Goal: Task Accomplishment & Management: Manage account settings

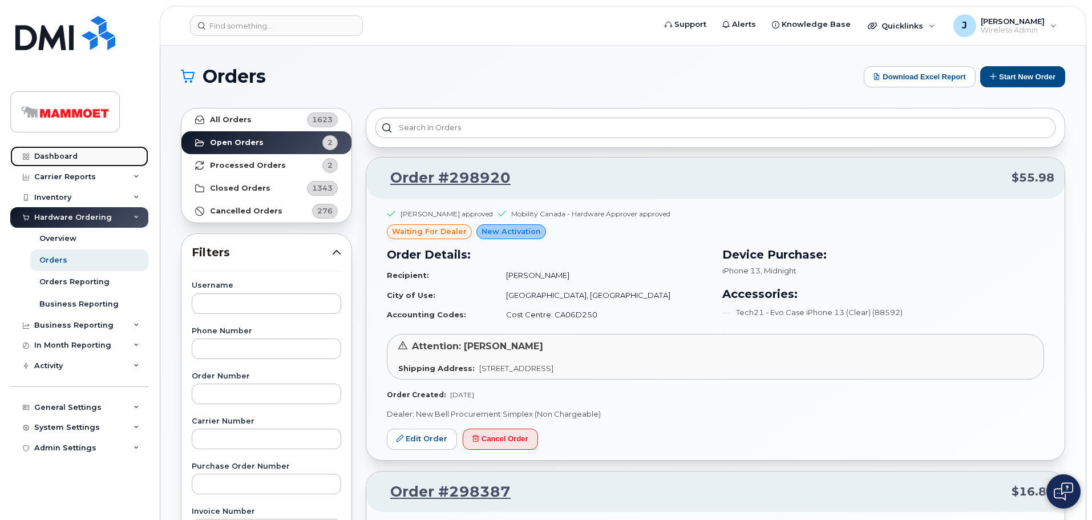
click at [71, 159] on div "Dashboard" at bounding box center [55, 156] width 43 height 9
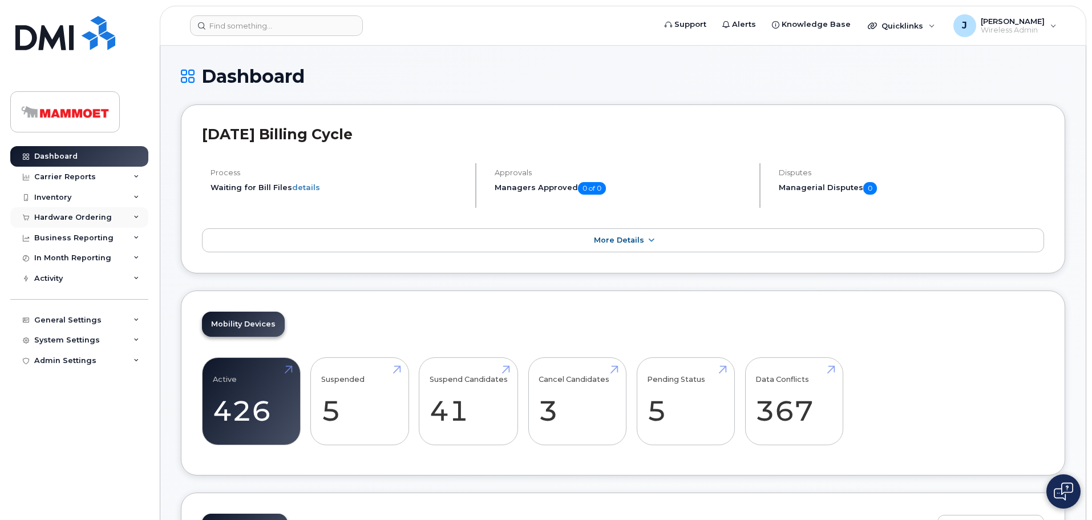
click at [65, 215] on div "Hardware Ordering" at bounding box center [73, 217] width 78 height 9
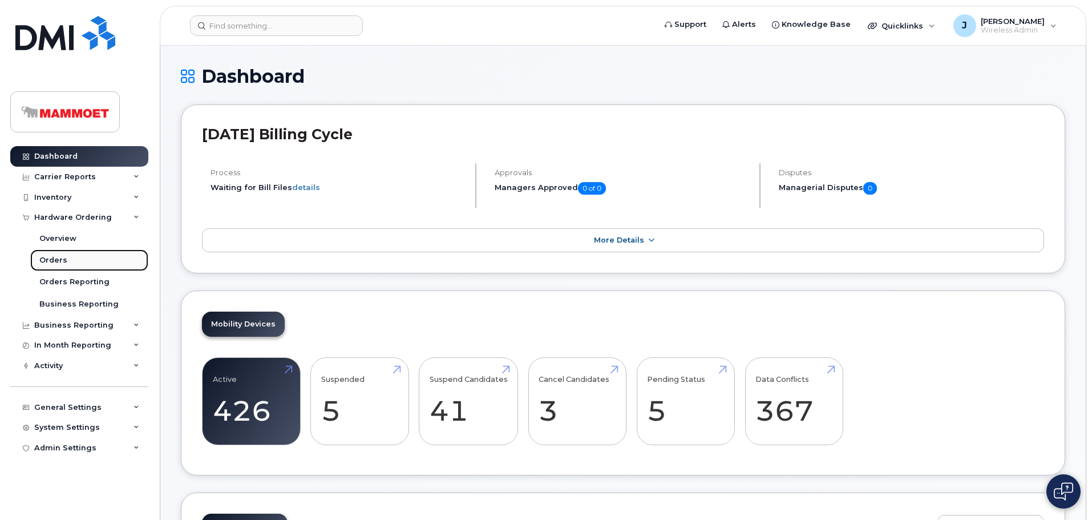
click at [55, 258] on div "Orders" at bounding box center [53, 260] width 28 height 10
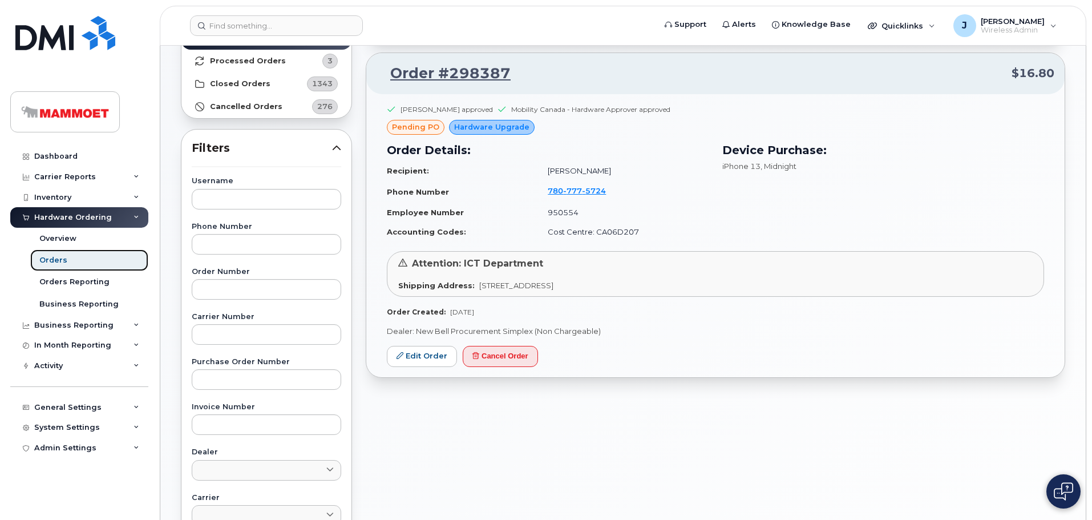
scroll to position [114, 0]
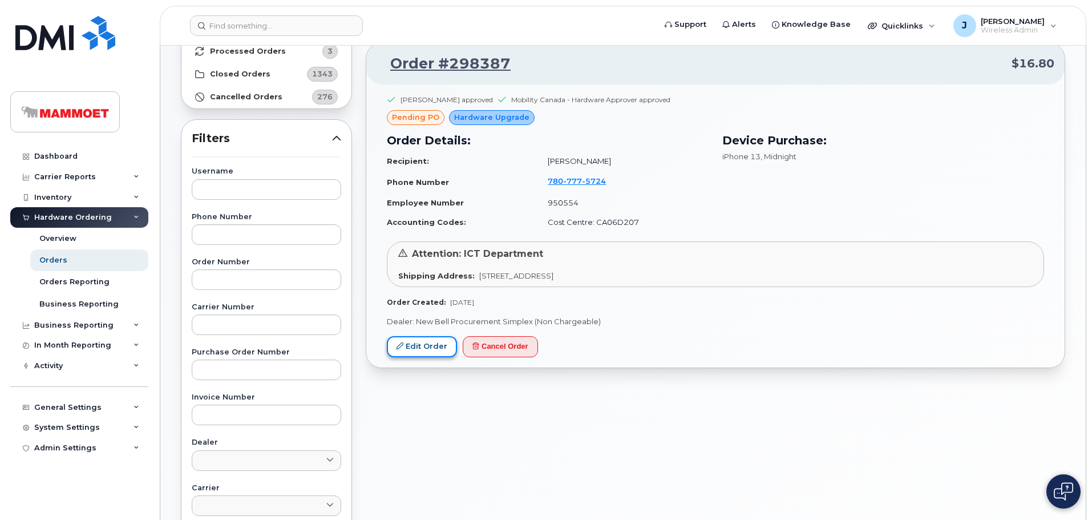
click at [436, 341] on link "Edit Order" at bounding box center [422, 346] width 70 height 21
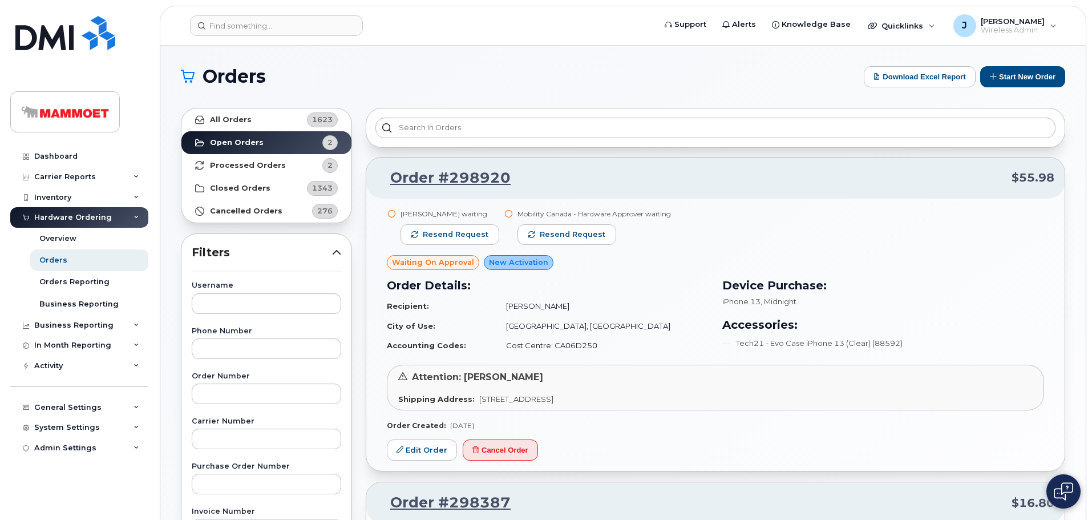
click at [64, 219] on div "Hardware Ordering" at bounding box center [73, 217] width 78 height 9
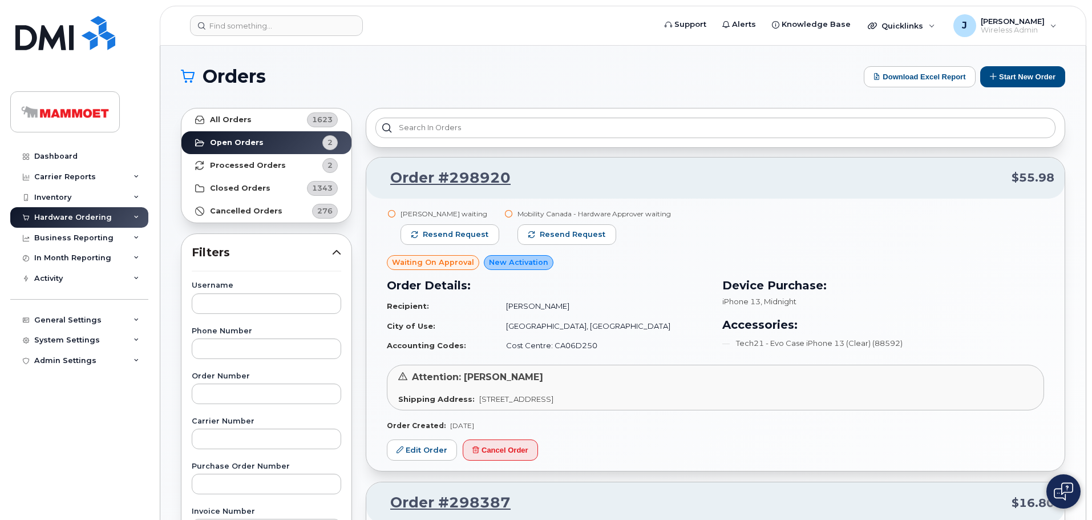
click at [67, 217] on div "Hardware Ordering" at bounding box center [73, 217] width 78 height 9
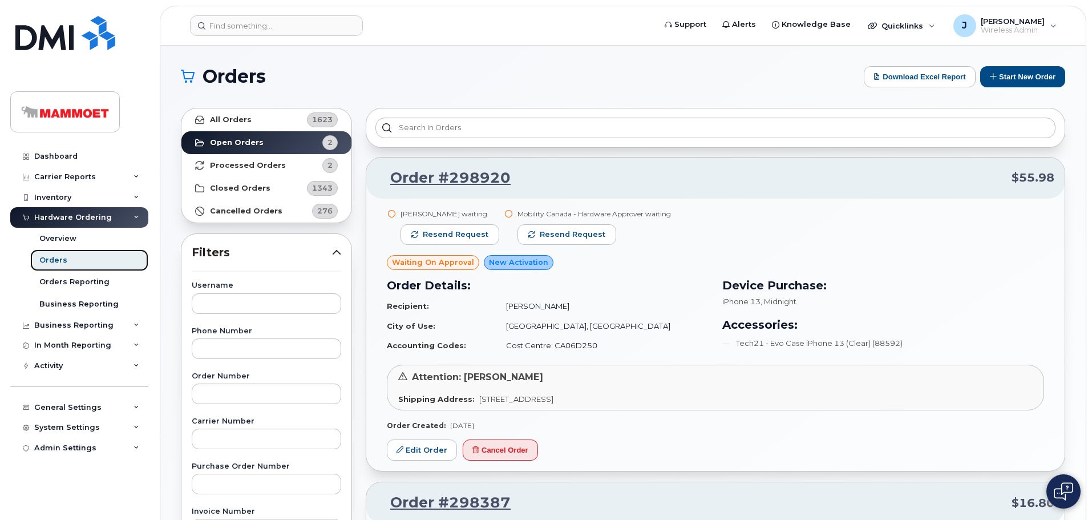
click at [51, 256] on div "Orders" at bounding box center [53, 260] width 28 height 10
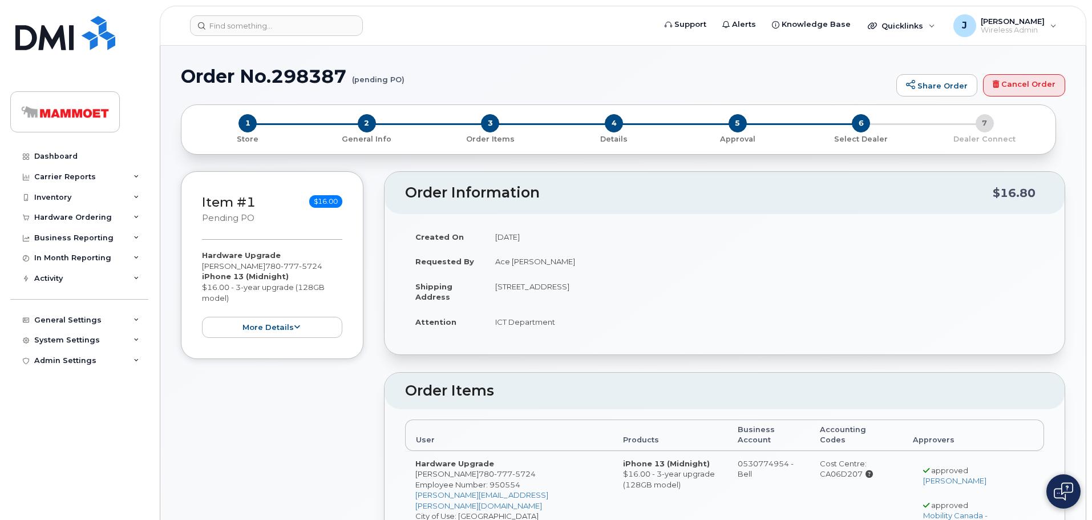
radio input "true"
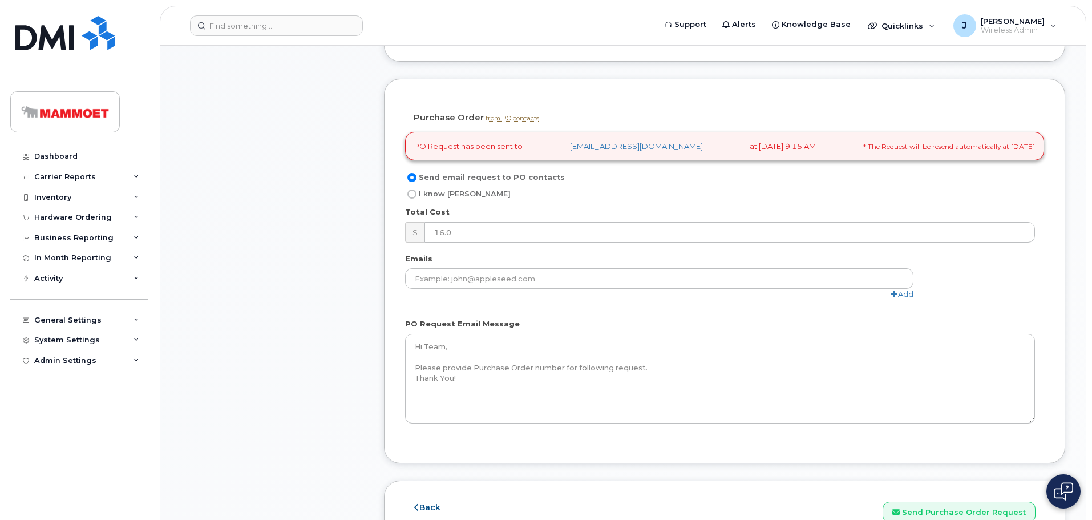
scroll to position [856, 0]
click at [409, 189] on input "I know PO" at bounding box center [411, 193] width 9 height 9
radio input "true"
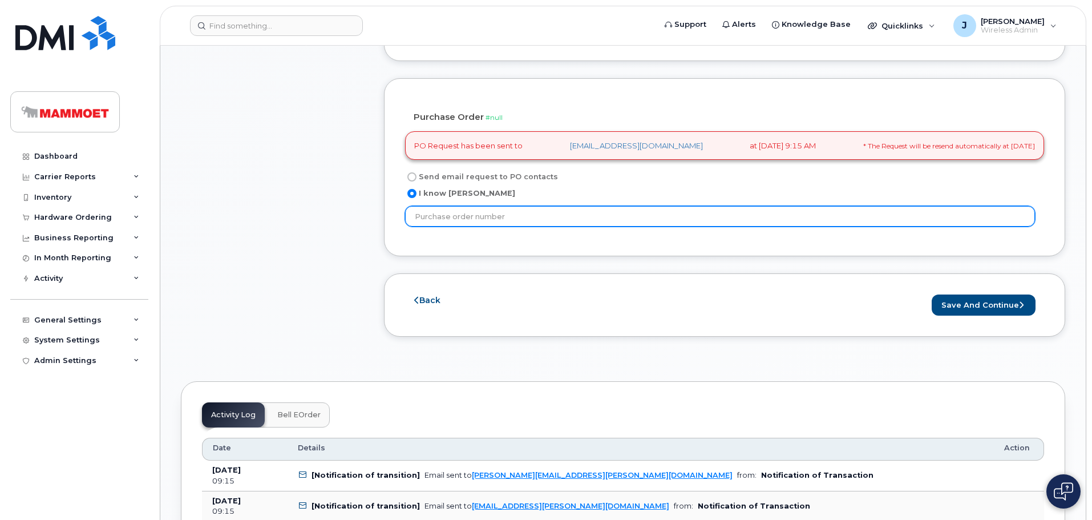
click at [443, 207] on input "text" at bounding box center [720, 216] width 630 height 21
paste input "4511908175"
type input "4511908175"
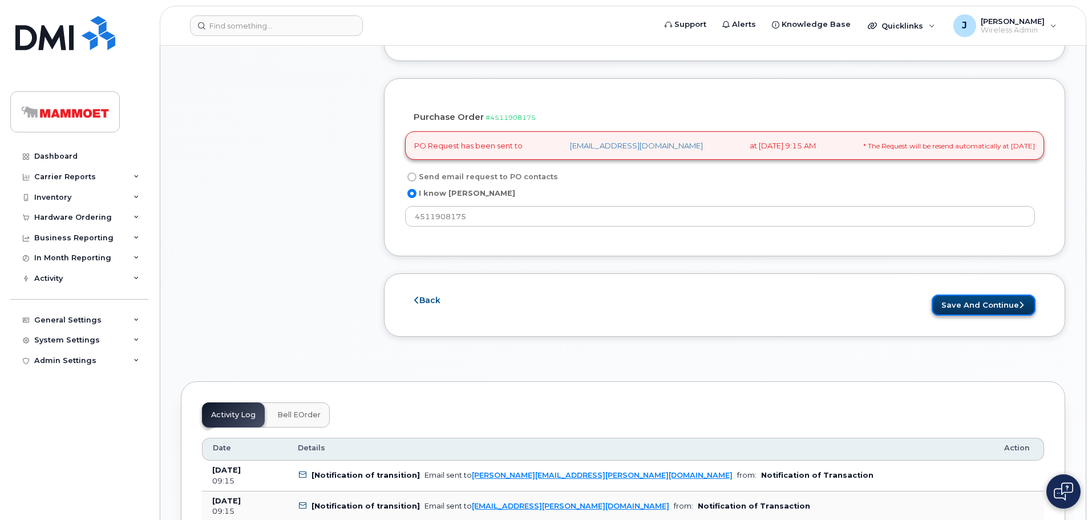
click at [945, 294] on button "Save and Continue" at bounding box center [984, 304] width 104 height 21
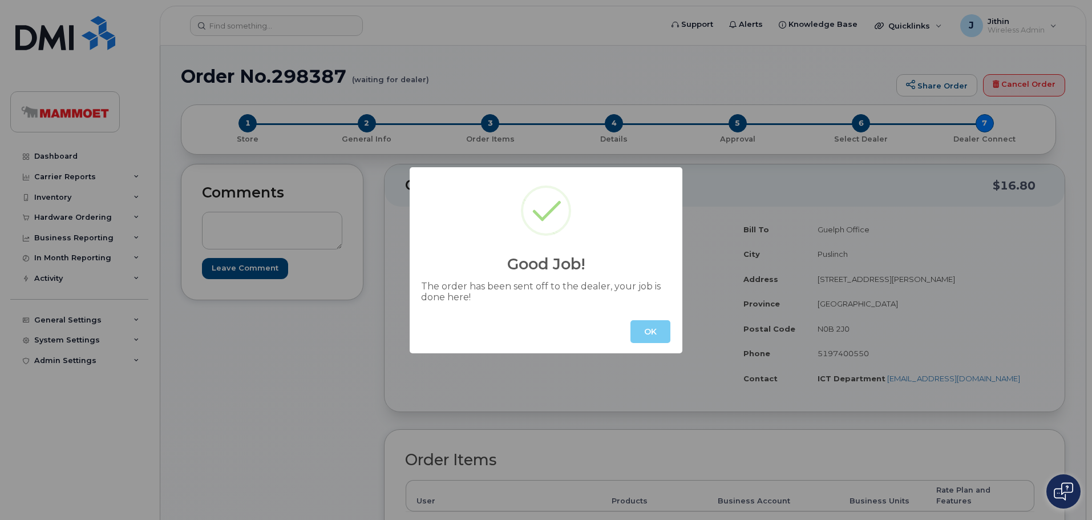
click at [650, 331] on button "OK" at bounding box center [650, 331] width 40 height 23
